Goal: Transaction & Acquisition: Purchase product/service

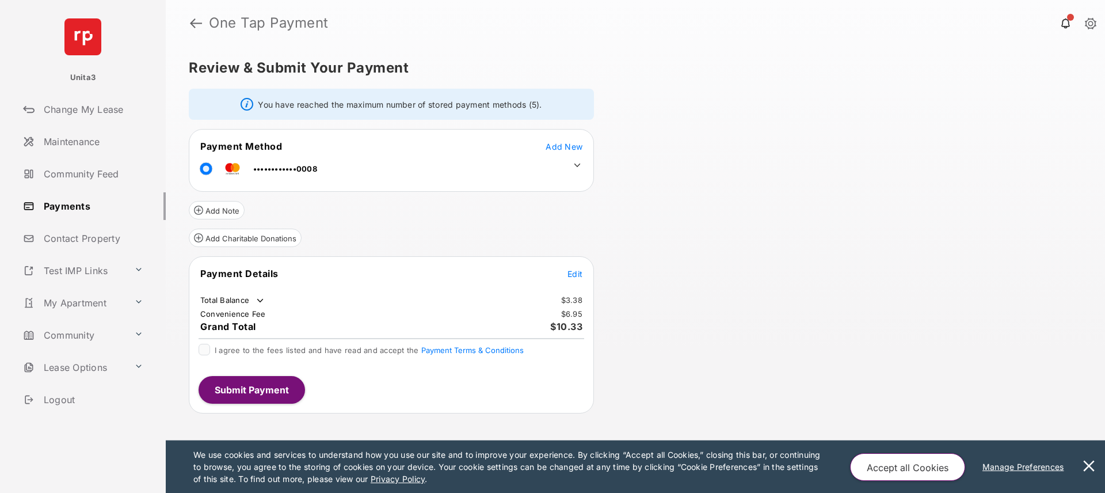
click at [579, 165] on icon at bounding box center [578, 165] width 6 height 3
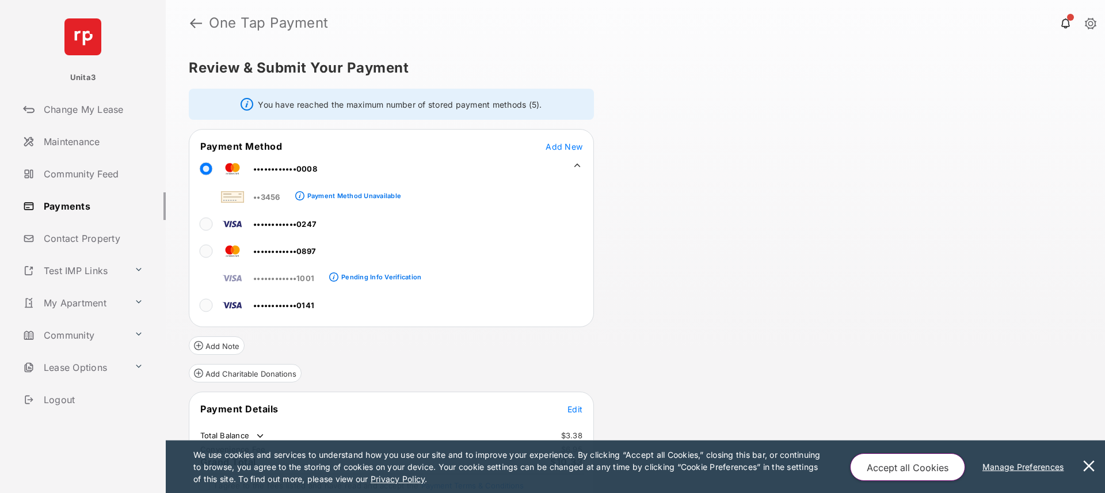
click at [579, 165] on icon at bounding box center [578, 165] width 6 height 3
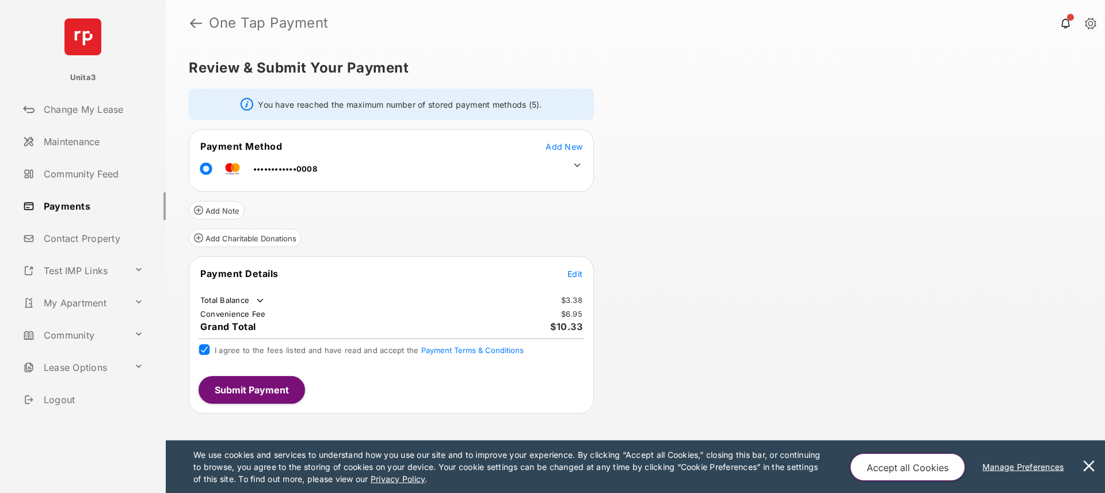
click at [229, 385] on button "Submit Payment" at bounding box center [252, 390] width 107 height 28
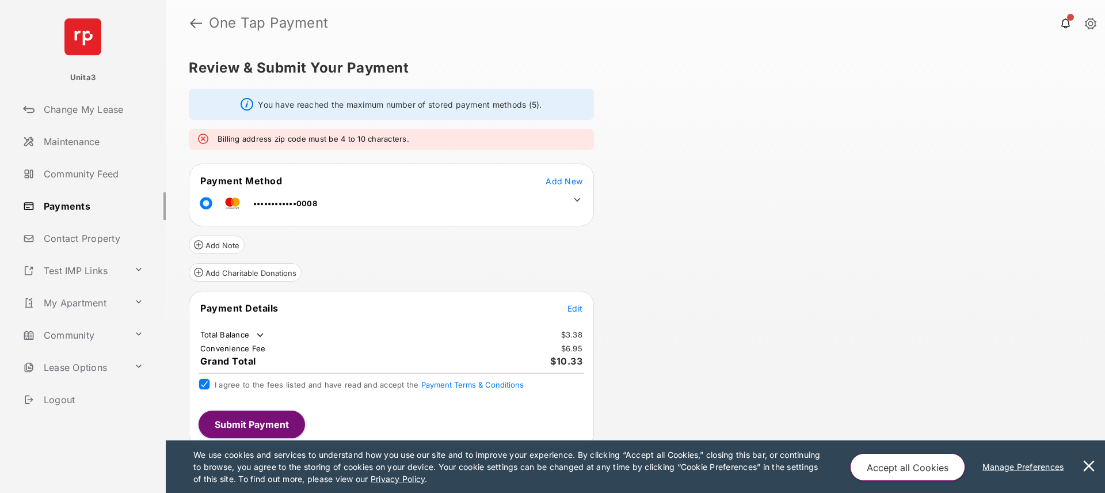
click at [577, 199] on icon at bounding box center [578, 199] width 6 height 3
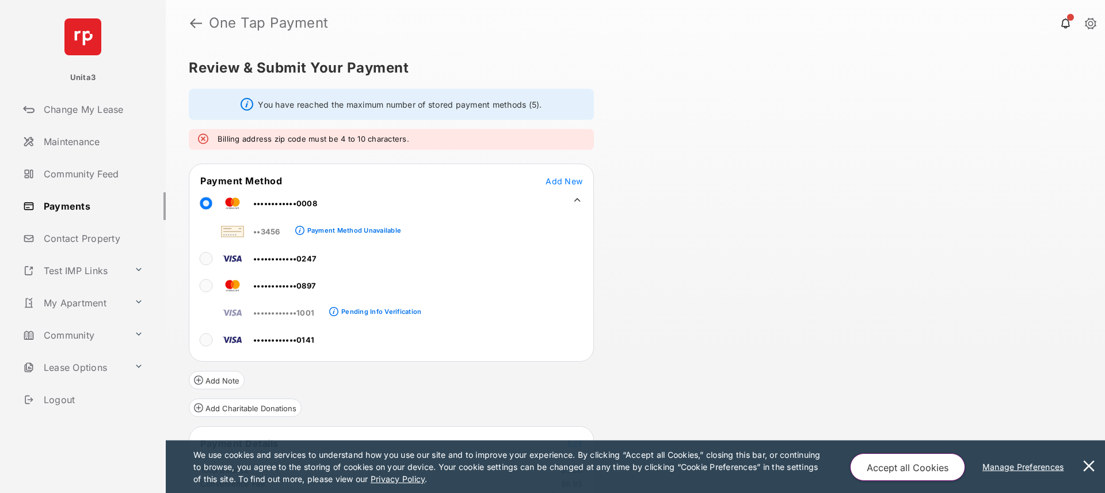
click at [577, 199] on icon at bounding box center [578, 199] width 6 height 3
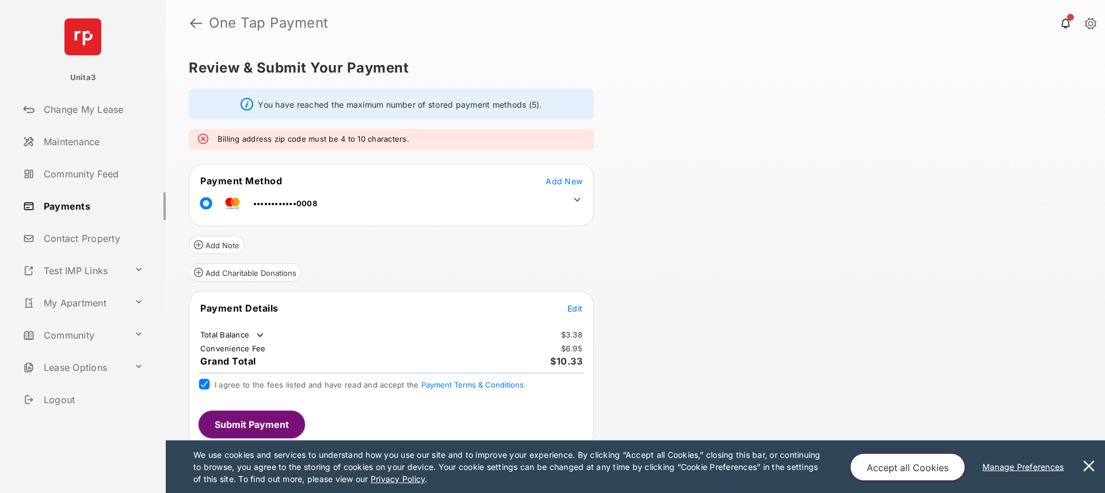
click at [575, 199] on icon at bounding box center [578, 199] width 6 height 3
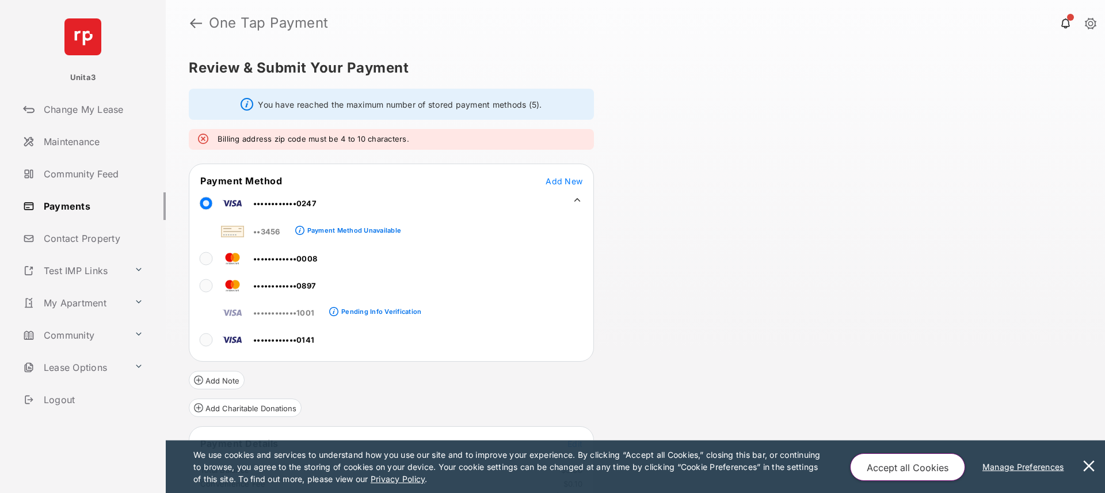
click at [649, 230] on div "Review & Submit Your Payment You have reached the maximum number of stored paym…" at bounding box center [636, 269] width 940 height 447
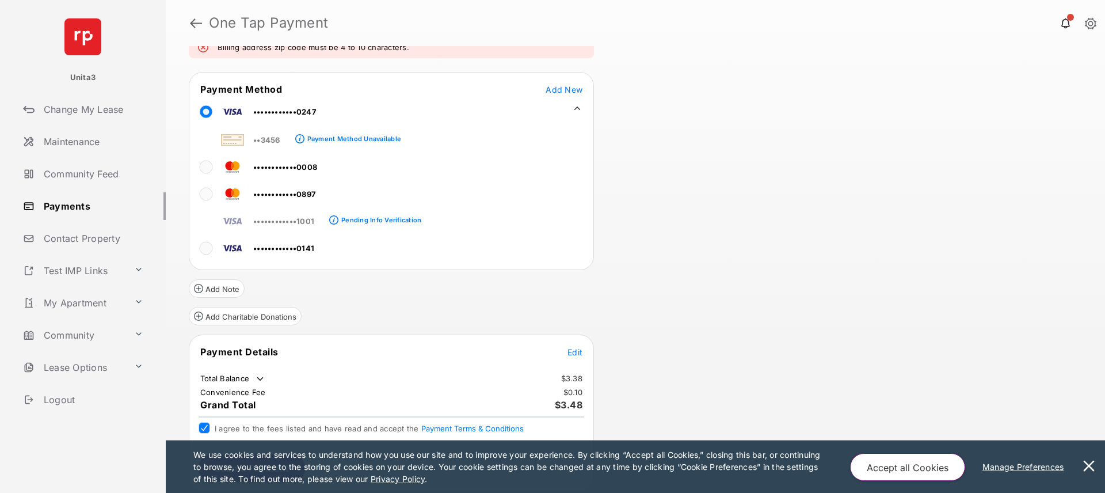
click at [1088, 463] on button at bounding box center [1089, 466] width 23 height 52
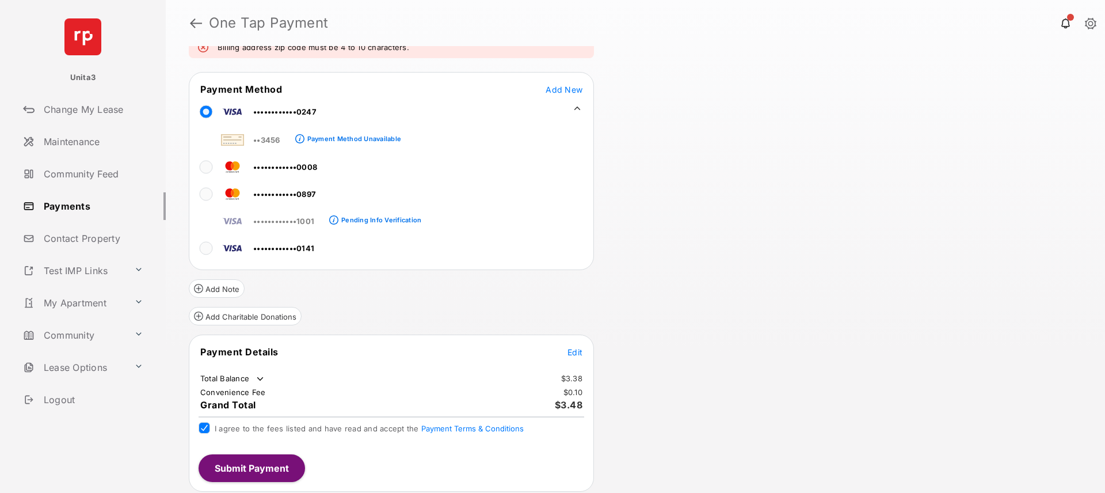
click at [236, 475] on button "Submit Payment" at bounding box center [252, 468] width 107 height 28
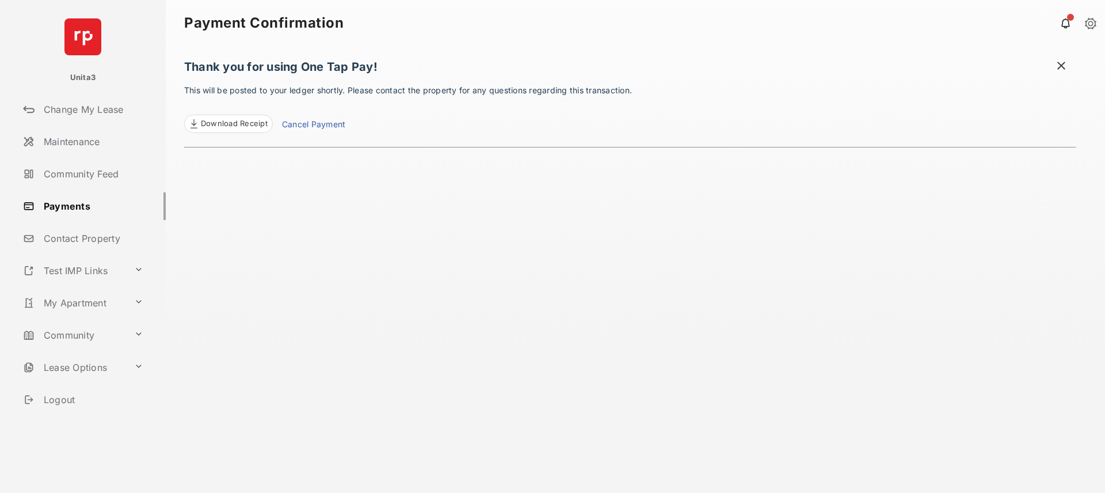
click at [88, 206] on link "Payments" at bounding box center [91, 206] width 147 height 28
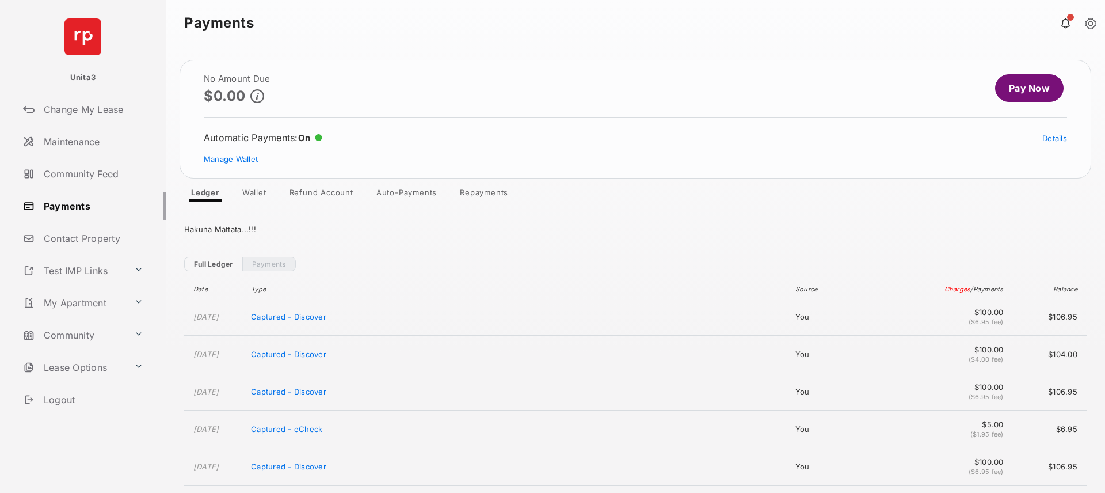
click at [257, 194] on link "Wallet" at bounding box center [254, 195] width 43 height 14
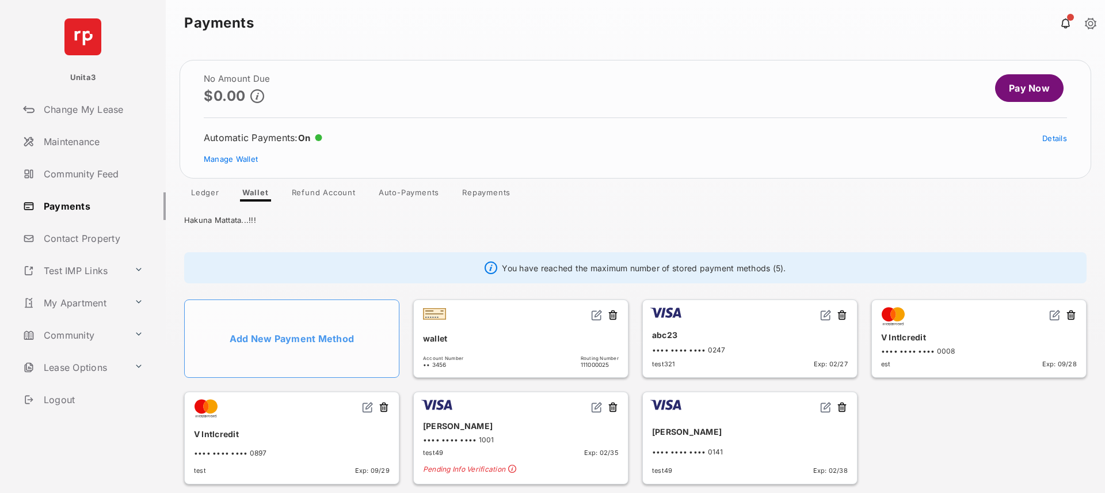
click at [613, 408] on button at bounding box center [613, 407] width 12 height 13
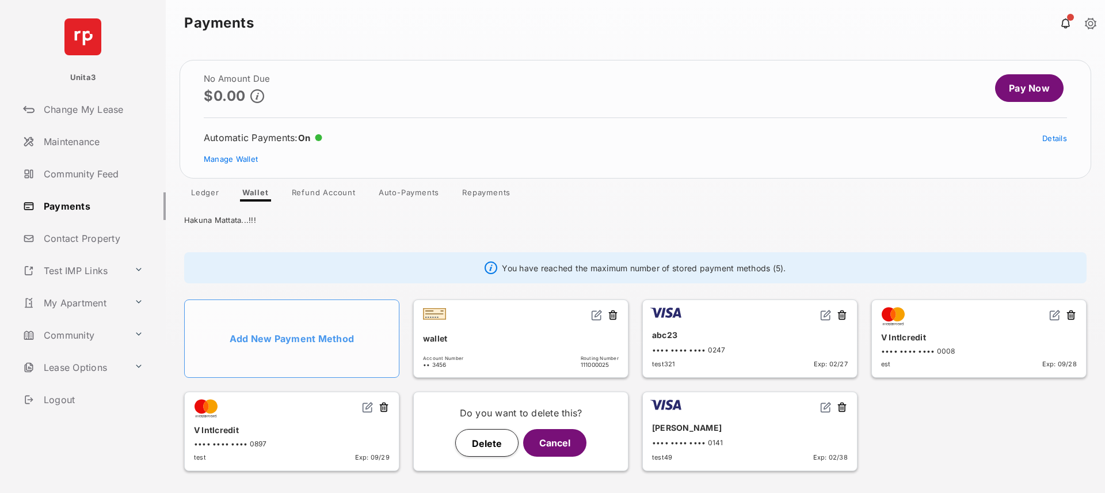
click at [498, 439] on button "Delete" at bounding box center [486, 443] width 63 height 28
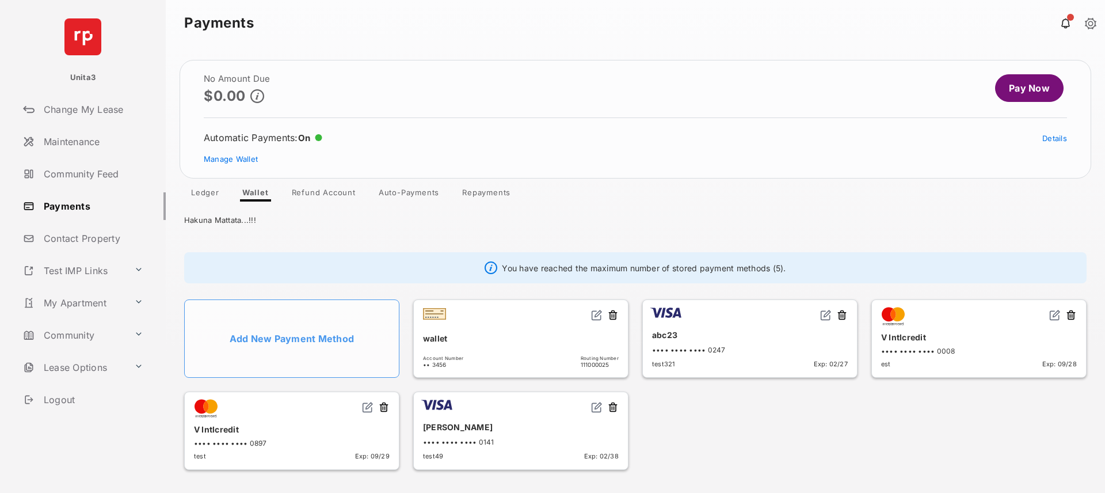
click at [613, 316] on button at bounding box center [613, 315] width 12 height 13
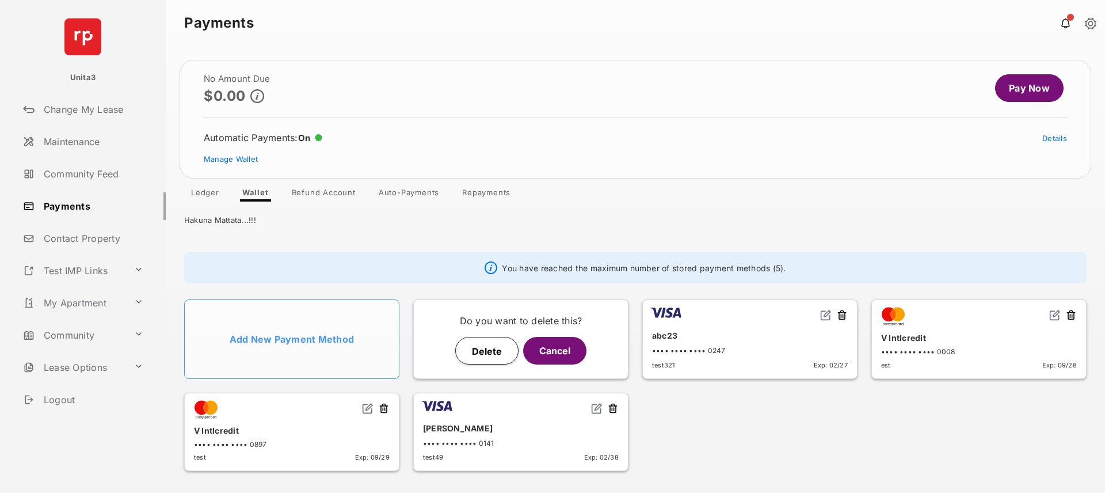
click at [498, 352] on button "Delete" at bounding box center [486, 351] width 63 height 28
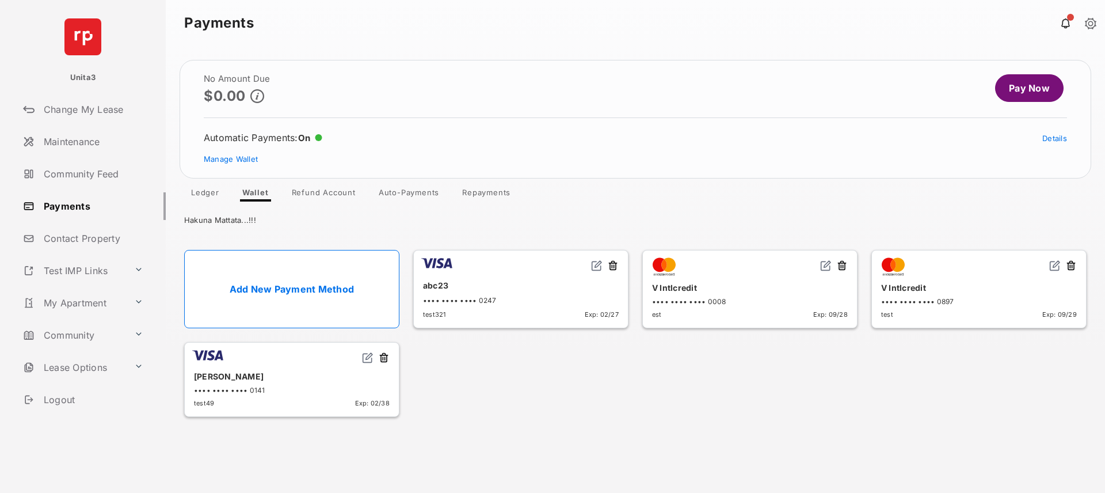
click at [336, 291] on link "Add New Payment Method" at bounding box center [291, 289] width 215 height 78
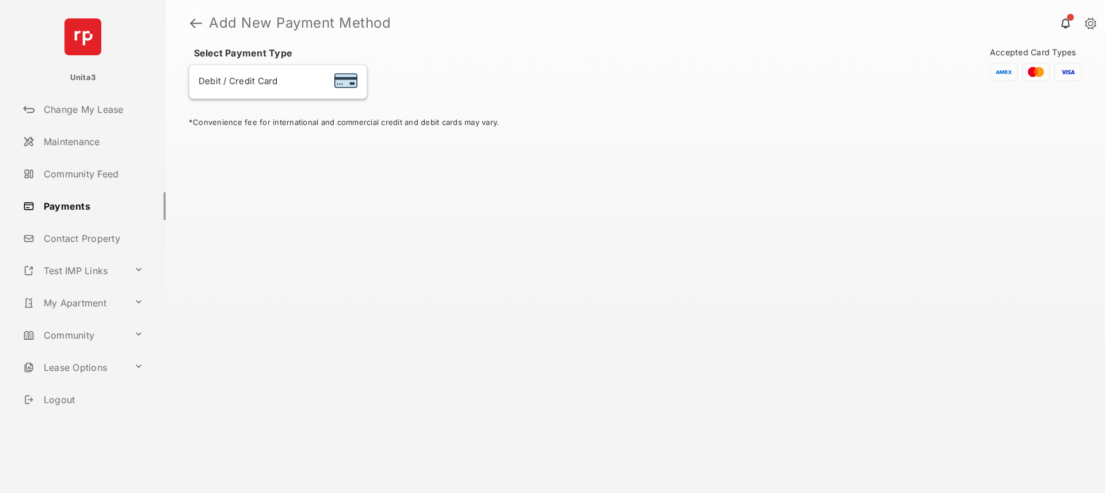
click at [196, 22] on link at bounding box center [196, 23] width 12 height 28
